Goal: Task Accomplishment & Management: Use online tool/utility

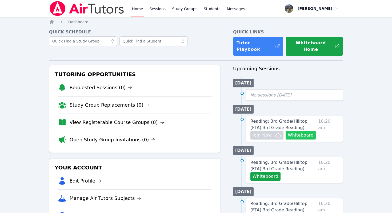
click at [305, 131] on button "Whiteboard" at bounding box center [301, 135] width 30 height 9
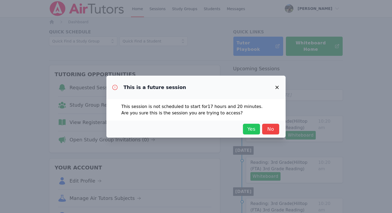
click at [253, 131] on span "Yes" at bounding box center [252, 128] width 12 height 7
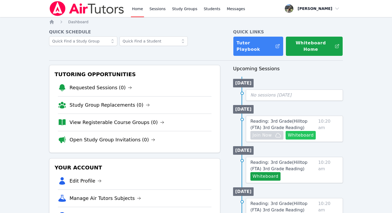
click at [302, 131] on button "Whiteboard" at bounding box center [301, 135] width 30 height 9
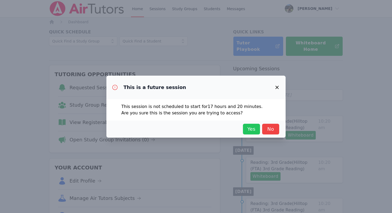
click at [252, 127] on span "Yes" at bounding box center [252, 128] width 12 height 7
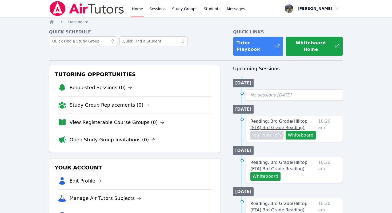
click at [296, 118] on span "Reading: 3rd Grade ( Hilltop (FTA) 3rd Grade Reading )" at bounding box center [278, 123] width 57 height 11
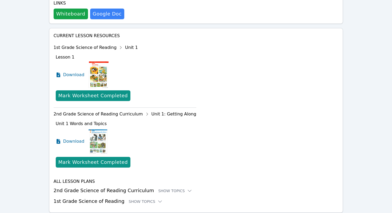
scroll to position [221, 0]
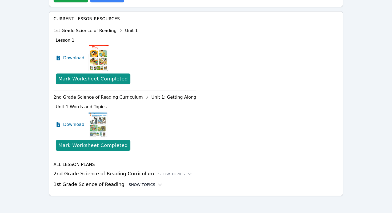
click at [143, 185] on div "Show Topics" at bounding box center [146, 184] width 34 height 5
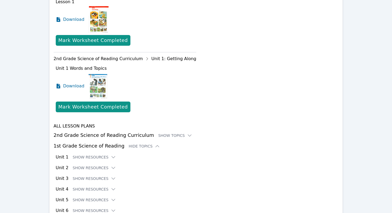
scroll to position [286, 0]
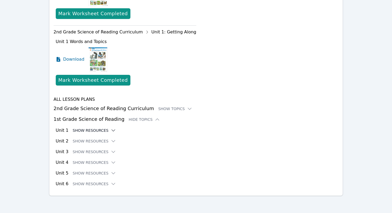
click at [105, 131] on button "Show Resources" at bounding box center [94, 130] width 43 height 5
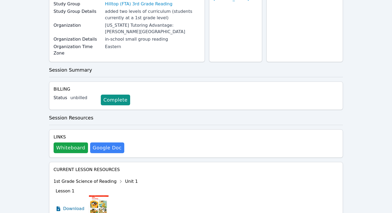
scroll to position [0, 0]
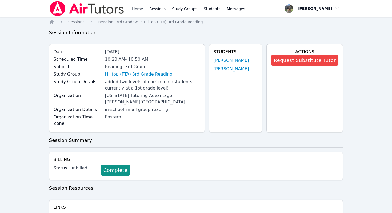
click at [137, 10] on link "Home" at bounding box center [137, 8] width 13 height 17
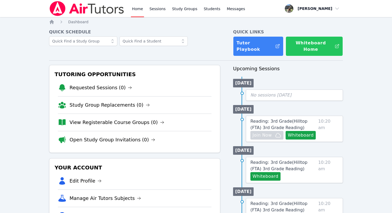
click at [318, 45] on button "Whiteboard Home" at bounding box center [314, 46] width 57 height 20
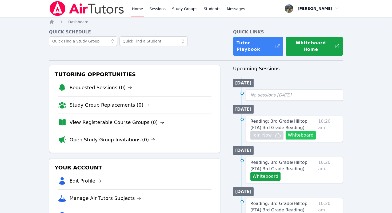
click at [305, 131] on button "Whiteboard" at bounding box center [301, 135] width 30 height 9
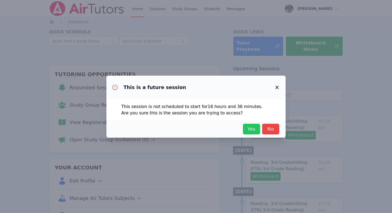
click at [251, 130] on span "Yes" at bounding box center [252, 128] width 12 height 7
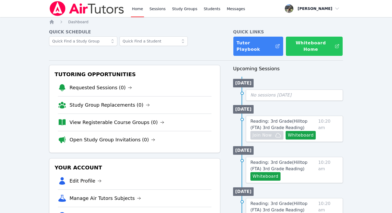
click at [318, 43] on button "Whiteboard Home" at bounding box center [314, 46] width 57 height 20
